Goal: Task Accomplishment & Management: Use online tool/utility

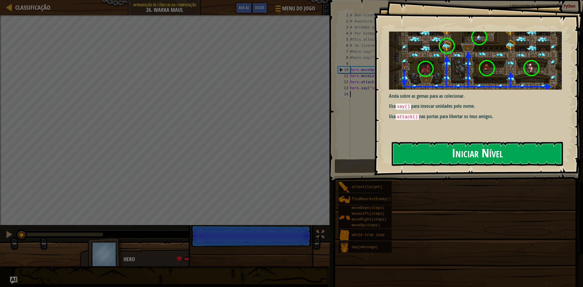
click at [431, 152] on button "Iniciar Nível" at bounding box center [477, 154] width 171 height 24
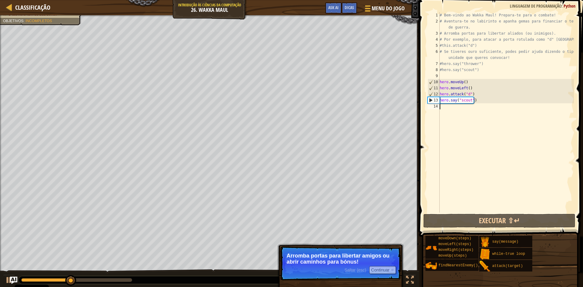
type textarea "m"
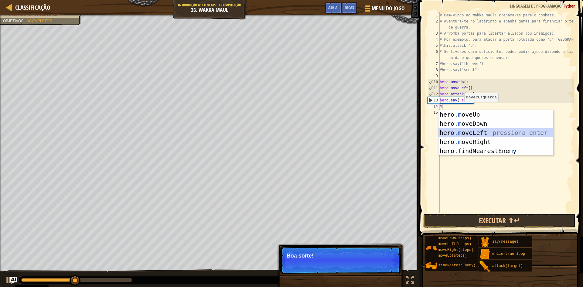
click at [470, 131] on div "hero. m oveUp pressiona enter hero. m oveDown pressiona enter hero. m oveLeft p…" at bounding box center [496, 142] width 115 height 64
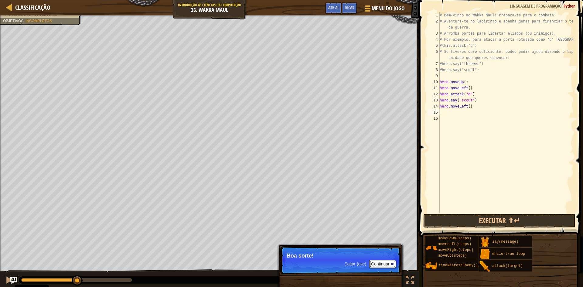
click at [386, 261] on button "Continuar" at bounding box center [382, 264] width 27 height 8
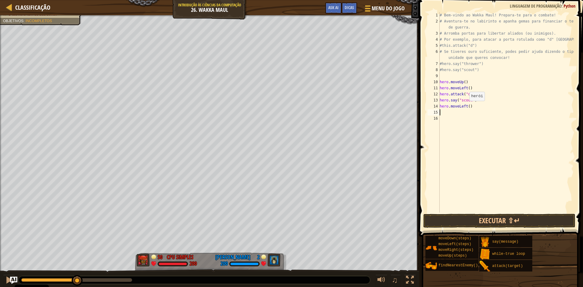
click at [467, 107] on div "# Bem-vindo ao Wakka Maul! Prepara-te para o combate! # Aventura-te no labirint…" at bounding box center [507, 118] width 136 height 213
click at [468, 108] on div "# Bem-vindo ao Wakka Maul! Prepara-te para o combate! # Aventura-te no labirint…" at bounding box center [507, 118] width 136 height 213
type textarea "hero.moveLeft(4)"
type textarea "m"
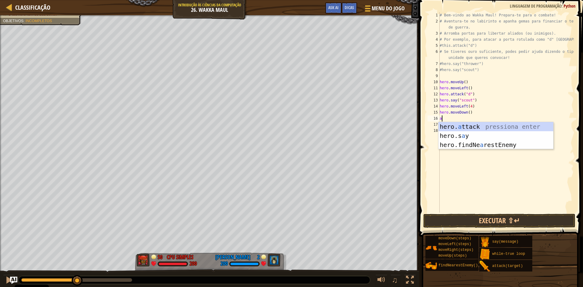
click at [460, 123] on div "hero. a ttack pressiona enter hero.s a y pressiona enter hero.findNe a restEnem…" at bounding box center [496, 145] width 115 height 46
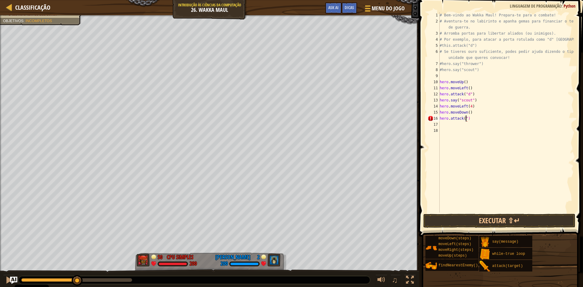
scroll to position [3, 2]
type textarea "hero.attack("b")"
click at [466, 117] on div "# Bem-vindo ao Wakka Maul! Prepara-te para o combate! # Aventura-te no labirint…" at bounding box center [507, 118] width 136 height 213
click at [470, 128] on div "# Bem-vindo ao Wakka Maul! Prepara-te para o combate! # Aventura-te no labirint…" at bounding box center [507, 118] width 136 height 213
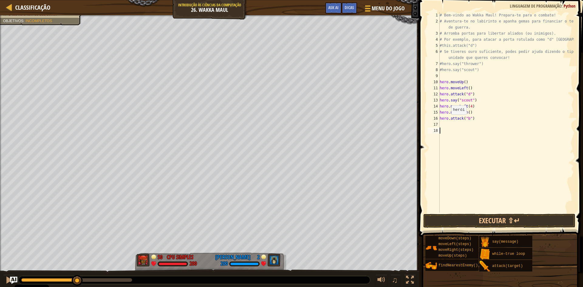
click at [448, 121] on div "# Bem-vindo ao Wakka Maul! Prepara-te para o combate! # Aventura-te no labirint…" at bounding box center [507, 118] width 136 height 213
type textarea "hero.attack("b")"
click at [448, 123] on div "# Bem-vindo ao Wakka Maul! Prepara-te para o combate! # Aventura-te no labirint…" at bounding box center [507, 118] width 136 height 213
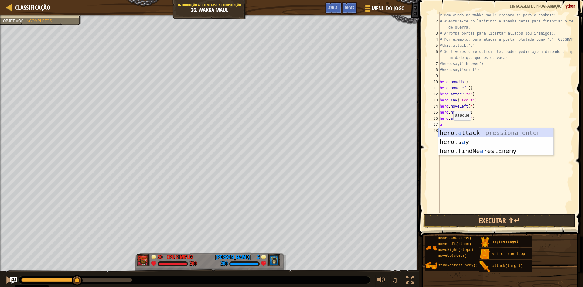
click at [454, 131] on div "hero. a ttack pressiona enter hero.s a y pressiona enter hero.findNe a restEnem…" at bounding box center [496, 151] width 115 height 46
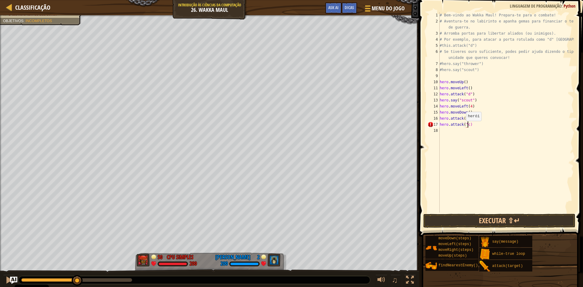
scroll to position [3, 2]
type textarea "hero.attack("c")"
click at [463, 129] on div "# Bem-vindo ao Wakka Maul! Prepara-te para o combate! # Aventura-te no labirint…" at bounding box center [507, 118] width 136 height 213
click at [477, 119] on div "# Bem-vindo ao Wakka Maul! Prepara-te para o combate! # Aventura-te no labirint…" at bounding box center [507, 118] width 136 height 213
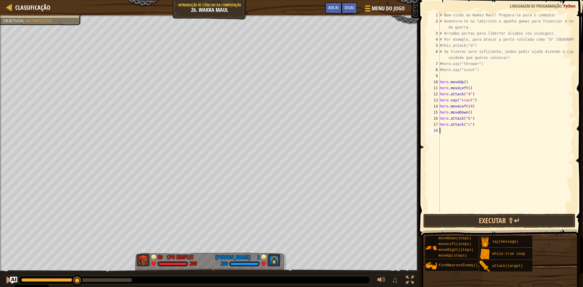
type textarea "hero.attack("b")"
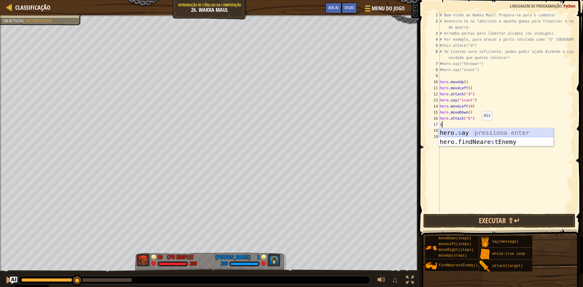
click at [476, 134] on div "hero. s ay pressiona enter hero.findNeare s tEnemy pressiona enter" at bounding box center [496, 146] width 115 height 36
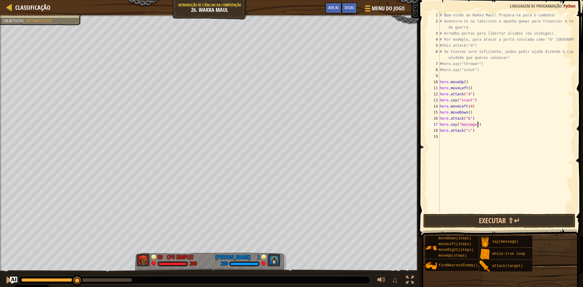
click at [480, 126] on div "# Bem-vindo ao Wakka Maul! Prepara-te para o combate! # Aventura-te no labirint…" at bounding box center [507, 118] width 136 height 213
type textarea "h"
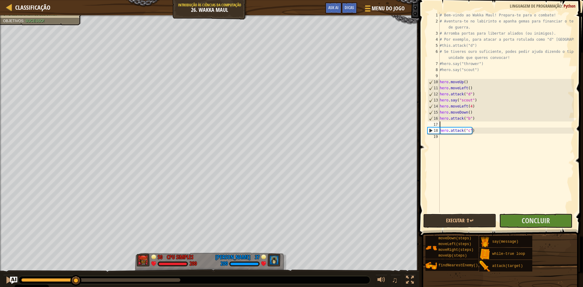
click at [441, 123] on div "# Bem-vindo ao Wakka Maul! Prepara-te para o combate! # Aventura-te no labirint…" at bounding box center [507, 118] width 136 height 213
type textarea "hero.attack("b")"
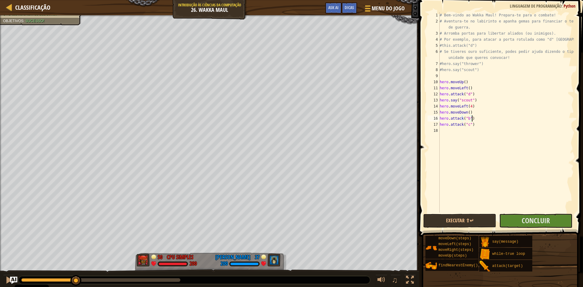
click at [447, 132] on div "# Bem-vindo ao Wakka Maul! Prepara-te para o combate! # Aventura-te no labirint…" at bounding box center [507, 118] width 136 height 213
type textarea "m"
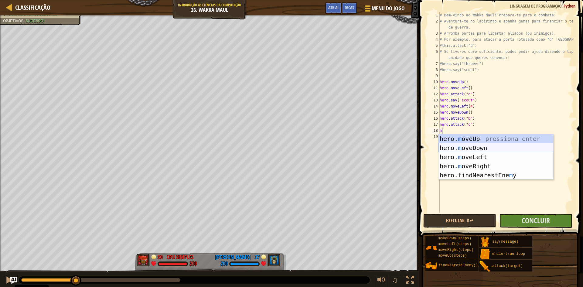
click at [456, 145] on div "hero. m oveUp pressiona enter hero. m oveDown pressiona enter hero. m oveLeft p…" at bounding box center [496, 166] width 115 height 64
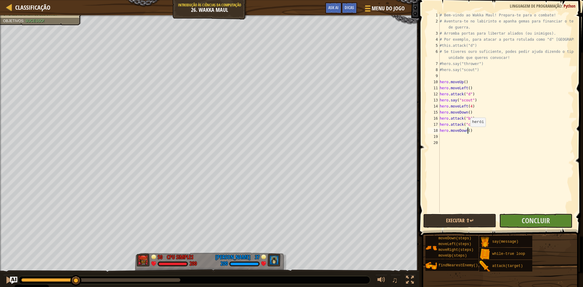
click at [468, 133] on div "# Bem-vindo ao Wakka Maul! Prepara-te para o combate! # Aventura-te no labirint…" at bounding box center [507, 118] width 136 height 213
type textarea "hero.moveDown(3)"
click at [460, 139] on div "# Bem-vindo ao Wakka Maul! Prepara-te para o combate! # Aventura-te no labirint…" at bounding box center [507, 118] width 136 height 213
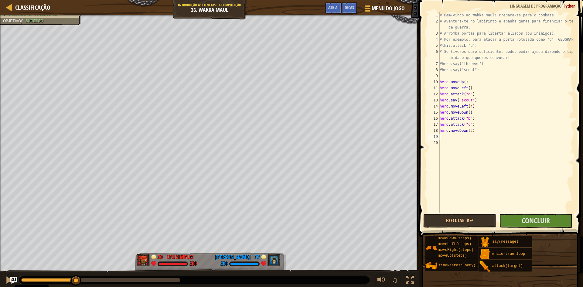
type textarea "m"
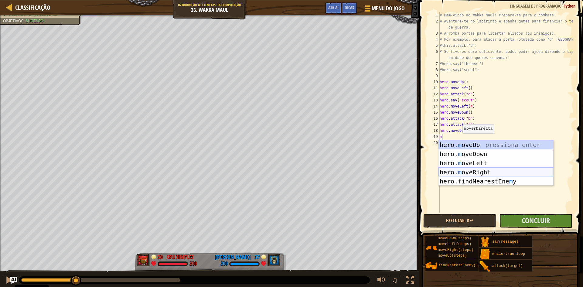
click at [474, 170] on div "hero. m oveUp pressiona enter hero. m oveDown pressiona enter hero. m oveLeft p…" at bounding box center [496, 172] width 115 height 64
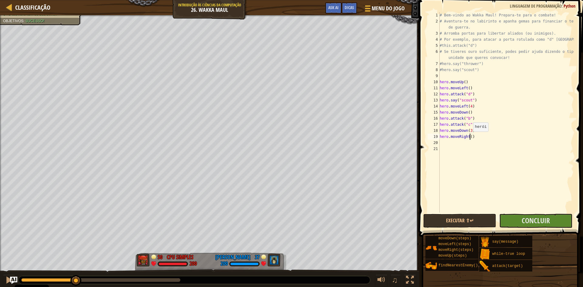
click at [470, 138] on div "# Bem-vindo ao Wakka Maul! Prepara-te para o combate! # Aventura-te no labirint…" at bounding box center [507, 118] width 136 height 213
type textarea "hero.moveRight(5)"
click at [468, 142] on div "# Bem-vindo ao Wakka Maul! Prepara-te para o combate! # Aventura-te no labirint…" at bounding box center [507, 118] width 136 height 213
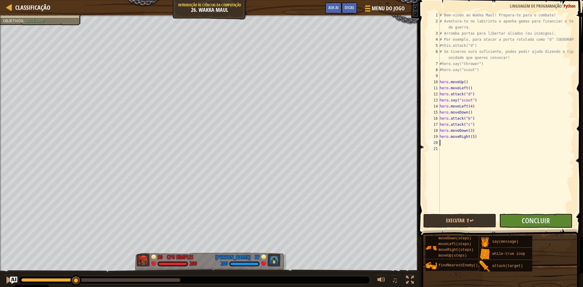
type textarea "m"
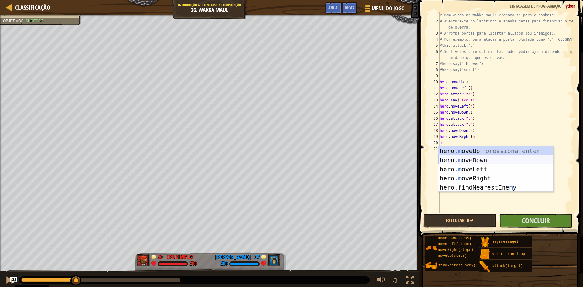
click at [470, 163] on div "hero. m oveUp pressiona enter hero. m oveDown pressiona enter hero. m oveLeft p…" at bounding box center [496, 178] width 115 height 64
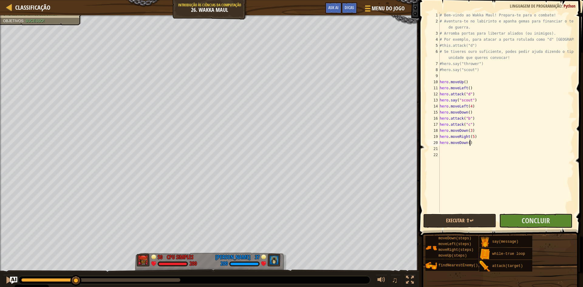
click at [469, 144] on div "# Bem-vindo ao Wakka Maul! Prepara-te para o combate! # Aventura-te no labirint…" at bounding box center [507, 118] width 136 height 213
type textarea "hero.moveDown(2)"
click at [444, 148] on div "# Bem-vindo ao Wakka Maul! Prepara-te para o combate! # Aventura-te no labirint…" at bounding box center [507, 118] width 136 height 213
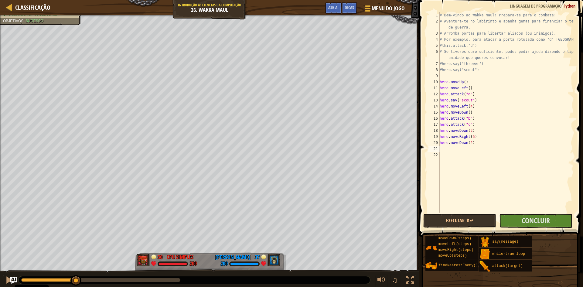
scroll to position [3, 0]
click at [471, 158] on div "hero. s ay pressiona enter hero.findNeare s tEnemy pressiona enter" at bounding box center [496, 171] width 115 height 36
type textarea "hero.say("thrower")"
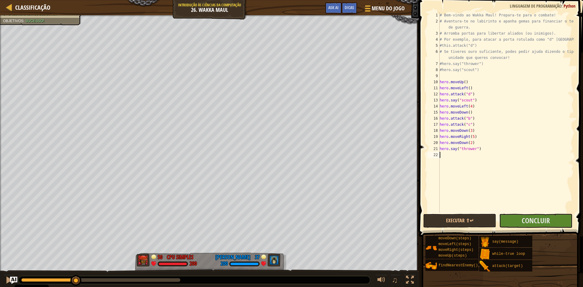
click at [464, 158] on div "# Bem-vindo ao Wakka Maul! Prepara-te para o combate! # Aventura-te no labirint…" at bounding box center [507, 118] width 136 height 213
click at [474, 163] on div "hero. s ay pressiona enter hero.findNeare s tEnemy pressiona enter" at bounding box center [496, 177] width 115 height 36
click at [482, 219] on button "Executar ⇧↵" at bounding box center [460, 221] width 73 height 14
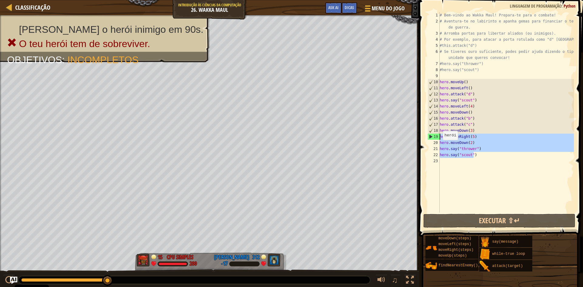
drag, startPoint x: 478, startPoint y: 156, endPoint x: 439, endPoint y: 139, distance: 42.5
click at [439, 139] on div "hero.say("scout") 1 2 3 4 5 6 7 8 9 10 11 12 13 14 15 16 17 18 19 20 21 22 23 #…" at bounding box center [501, 112] width 148 height 201
type textarea "hero.moveRight(5) hero.moveDown(2)"
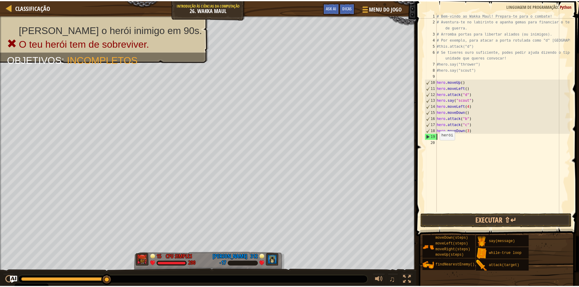
scroll to position [3, 0]
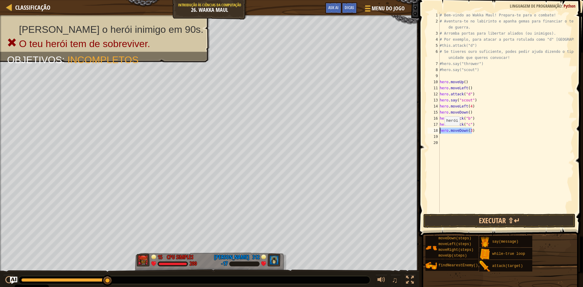
drag, startPoint x: 473, startPoint y: 132, endPoint x: 424, endPoint y: 131, distance: 49.2
click at [424, 131] on div "1 2 3 4 5 6 7 8 9 10 11 12 13 14 15 16 17 18 19 20 # Bem-vindo ao Wakka Maul! P…" at bounding box center [500, 130] width 166 height 255
type textarea "hero.moveDown(3)"
click at [487, 218] on button "Executar ⇧↵" at bounding box center [500, 221] width 152 height 14
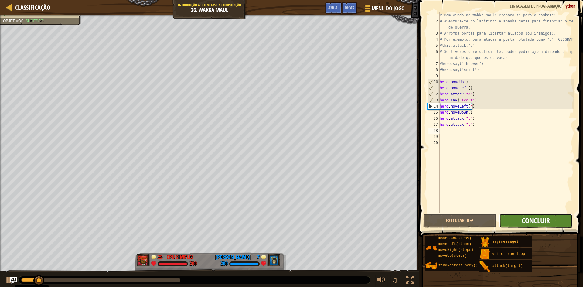
click at [527, 219] on span "Concluir" at bounding box center [536, 221] width 28 height 10
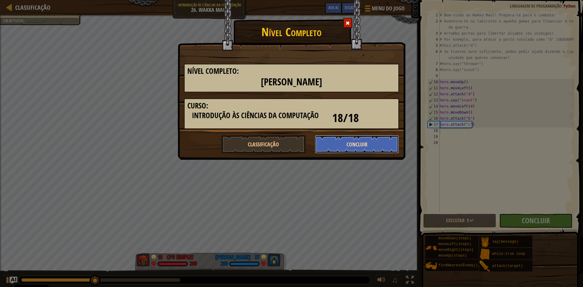
click at [365, 143] on button "Concluir" at bounding box center [357, 144] width 84 height 18
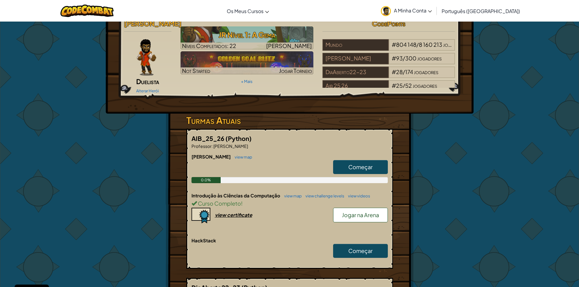
scroll to position [30, 0]
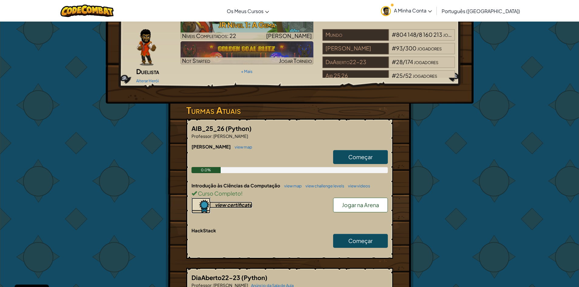
click at [228, 206] on div "view certificate" at bounding box center [233, 205] width 37 height 6
